Goal: Task Accomplishment & Management: Use online tool/utility

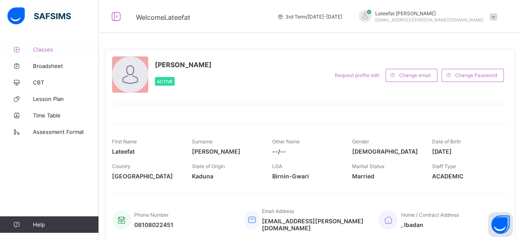
click at [51, 51] on span "Classes" at bounding box center [66, 49] width 66 height 7
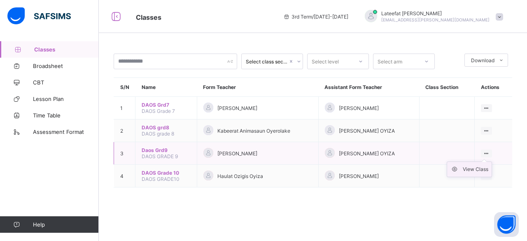
click at [482, 165] on div "View Class" at bounding box center [476, 169] width 26 height 8
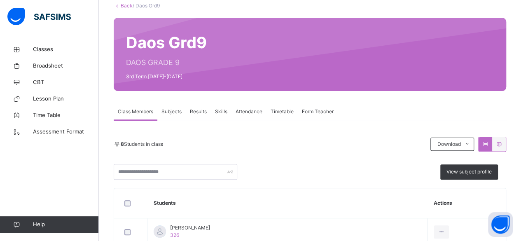
scroll to position [60, 0]
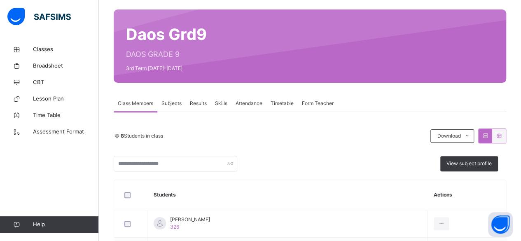
click at [223, 108] on div "Skills" at bounding box center [221, 103] width 21 height 16
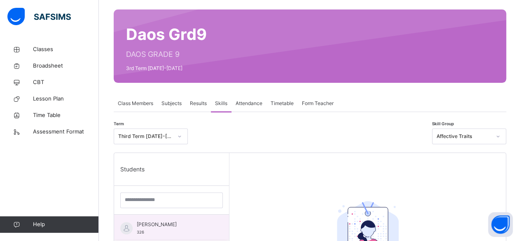
click at [195, 230] on div "[PERSON_NAME] 326" at bounding box center [174, 228] width 74 height 15
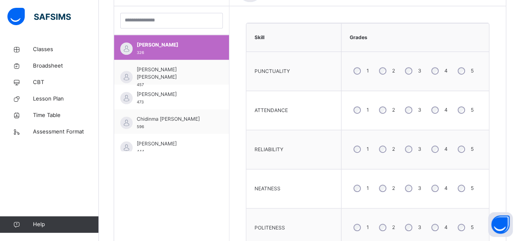
scroll to position [221, 0]
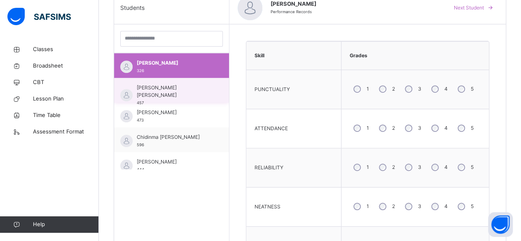
click at [200, 95] on div "[PERSON_NAME] [PERSON_NAME] 457" at bounding box center [174, 95] width 74 height 22
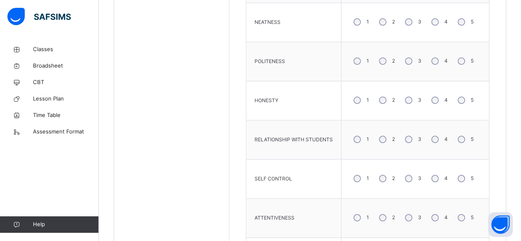
scroll to position [414, 0]
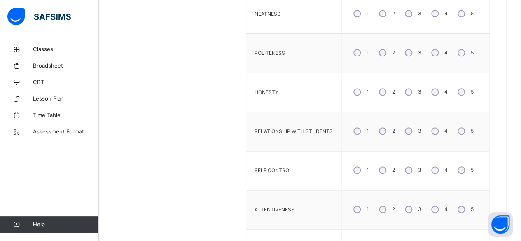
click at [428, 87] on div "4" at bounding box center [439, 91] width 22 height 17
click at [378, 210] on div "2" at bounding box center [386, 209] width 22 height 17
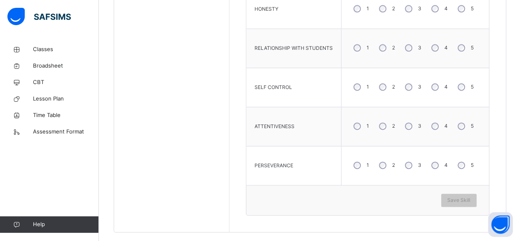
scroll to position [507, 0]
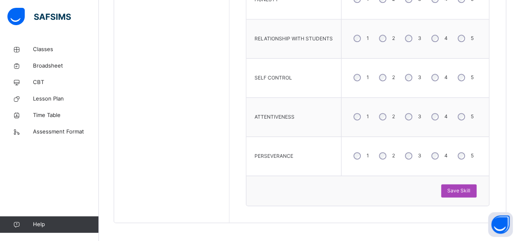
click at [462, 185] on div "Save Skill" at bounding box center [458, 190] width 35 height 13
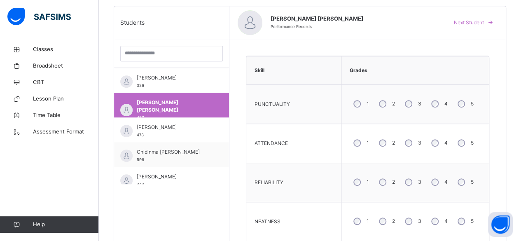
scroll to position [190, 0]
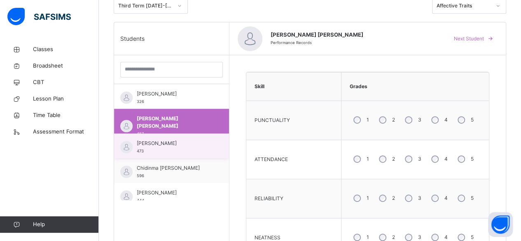
click at [188, 144] on span "[PERSON_NAME]" at bounding box center [174, 143] width 74 height 7
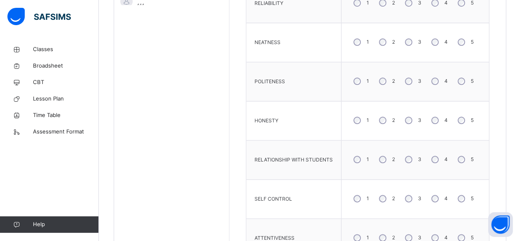
scroll to position [387, 0]
click at [403, 197] on div "3" at bounding box center [412, 197] width 22 height 17
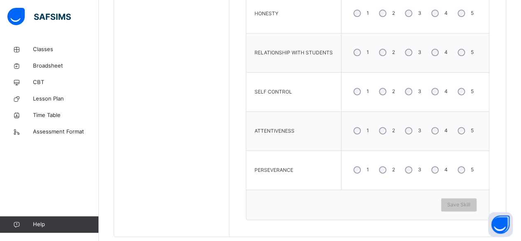
scroll to position [507, 0]
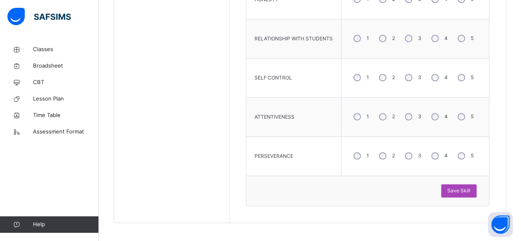
click at [459, 187] on span "Save Skill" at bounding box center [458, 190] width 23 height 7
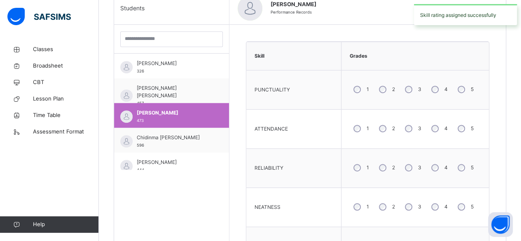
scroll to position [222, 0]
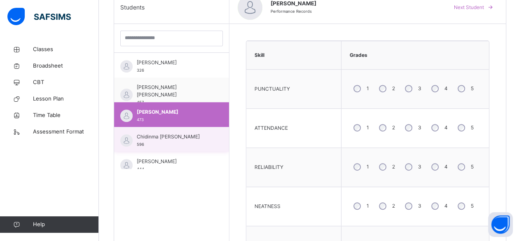
click at [210, 140] on div "Chidinma [PERSON_NAME] 596" at bounding box center [171, 139] width 115 height 25
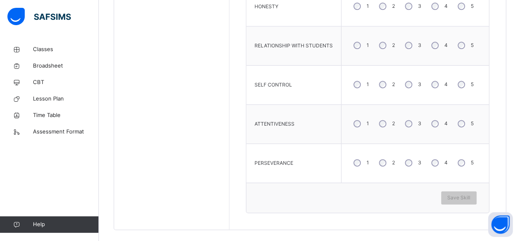
scroll to position [506, 0]
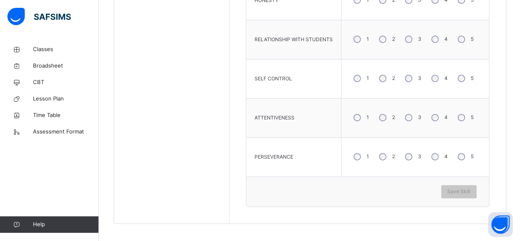
click at [430, 151] on div "4" at bounding box center [439, 156] width 22 height 17
click at [470, 189] on span "Save Skill" at bounding box center [458, 191] width 23 height 7
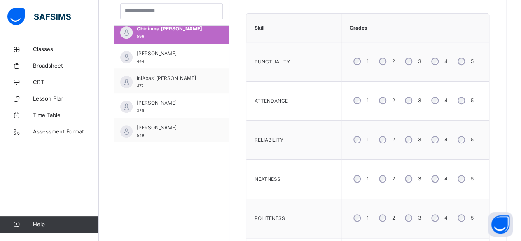
scroll to position [82, 0]
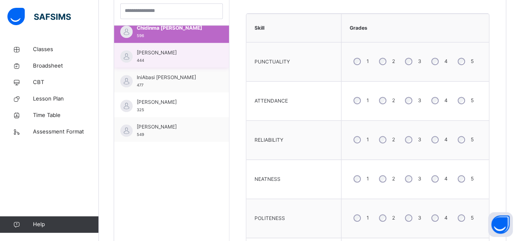
click at [195, 59] on div "[PERSON_NAME] 444" at bounding box center [174, 56] width 74 height 15
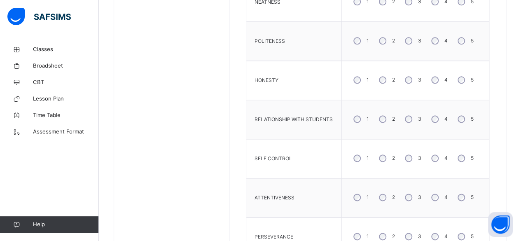
scroll to position [440, 0]
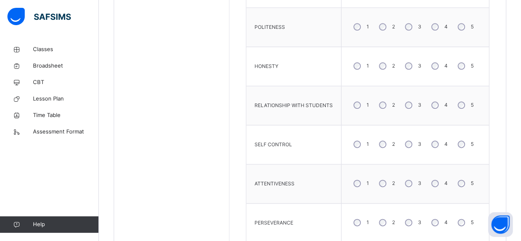
click at [461, 224] on div "5" at bounding box center [465, 222] width 22 height 17
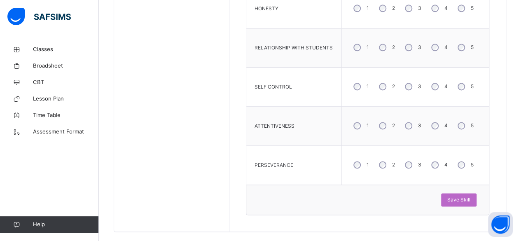
scroll to position [507, 0]
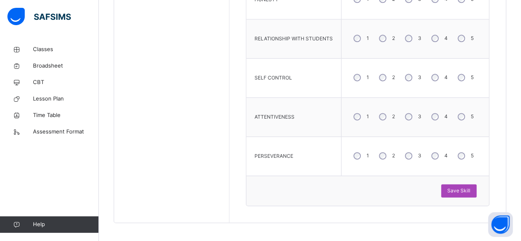
click at [470, 190] on span "Save Skill" at bounding box center [458, 190] width 23 height 7
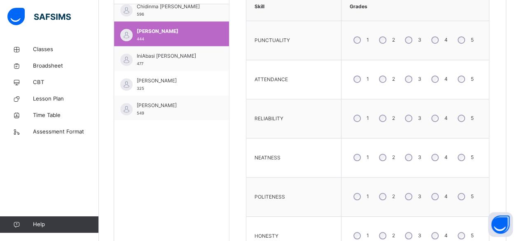
scroll to position [268, 0]
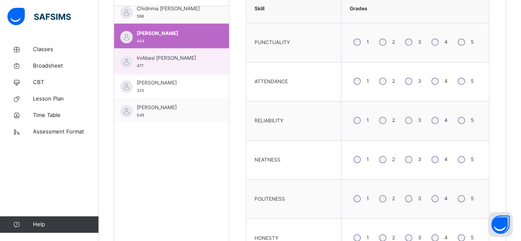
click at [194, 60] on span "IniAbasi [PERSON_NAME]" at bounding box center [174, 57] width 74 height 7
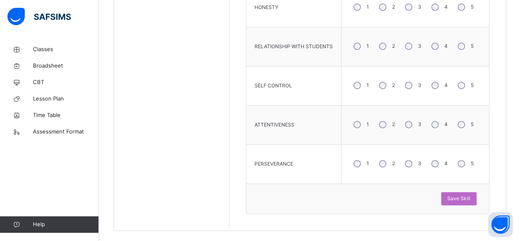
scroll to position [507, 0]
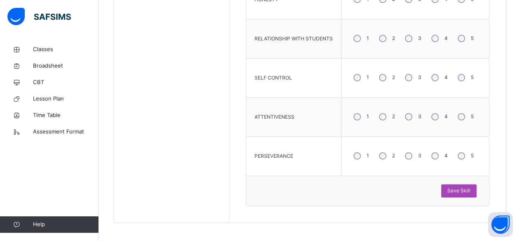
click at [470, 187] on span "Save Skill" at bounding box center [458, 190] width 23 height 7
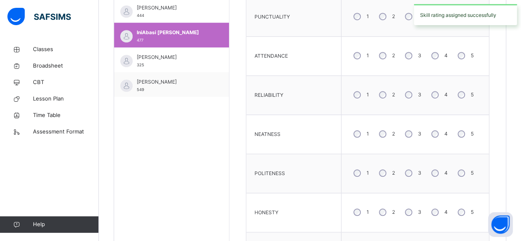
scroll to position [292, 0]
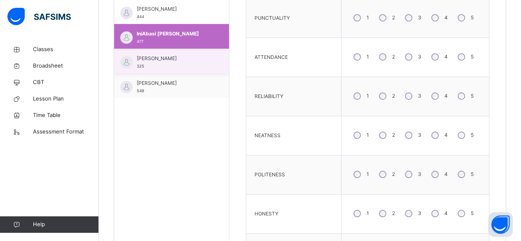
click at [195, 64] on div "[PERSON_NAME] 325" at bounding box center [174, 62] width 74 height 15
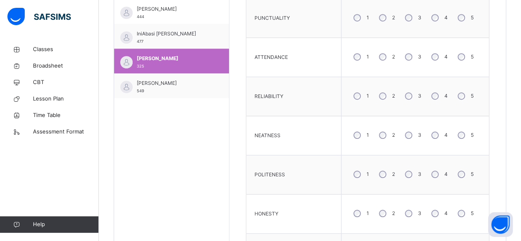
click at [437, 173] on div "4" at bounding box center [439, 174] width 22 height 17
click at [432, 215] on div "4" at bounding box center [439, 213] width 22 height 17
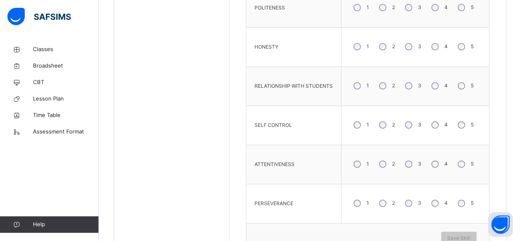
scroll to position [475, 0]
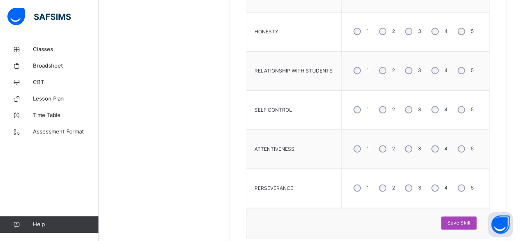
click at [463, 221] on span "Save Skill" at bounding box center [458, 222] width 23 height 7
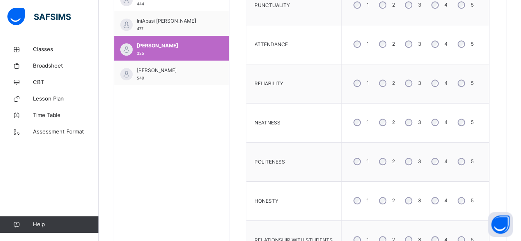
scroll to position [302, 0]
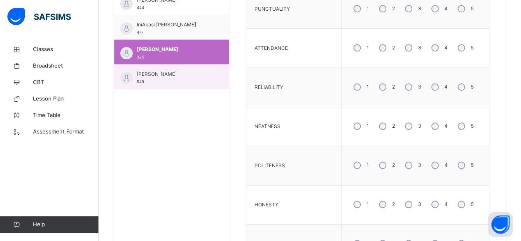
click at [207, 83] on div "[PERSON_NAME] 549" at bounding box center [171, 76] width 115 height 25
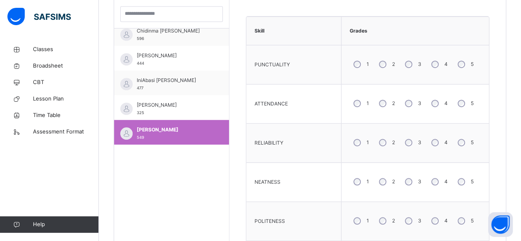
scroll to position [241, 0]
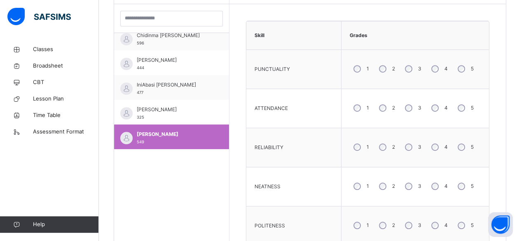
click at [435, 84] on td "1 2 3 4 5" at bounding box center [415, 69] width 148 height 39
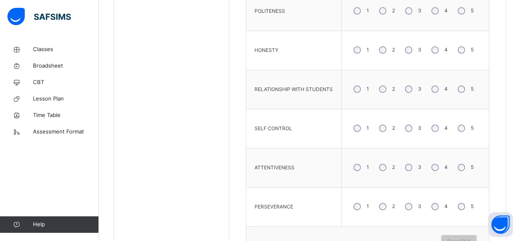
scroll to position [457, 0]
click at [461, 237] on span "Save Skill" at bounding box center [458, 240] width 23 height 7
click at [465, 238] on span "Save Skill" at bounding box center [458, 240] width 23 height 7
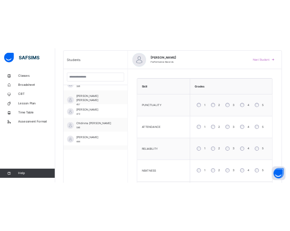
scroll to position [0, 0]
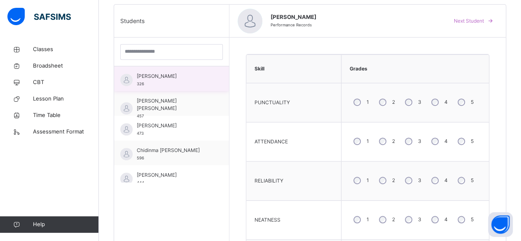
click at [206, 78] on div "[PERSON_NAME] 326" at bounding box center [171, 78] width 115 height 25
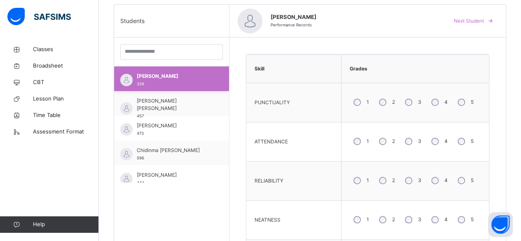
click at [206, 78] on div "[PERSON_NAME] 326" at bounding box center [171, 78] width 115 height 25
